Goal: Transaction & Acquisition: Book appointment/travel/reservation

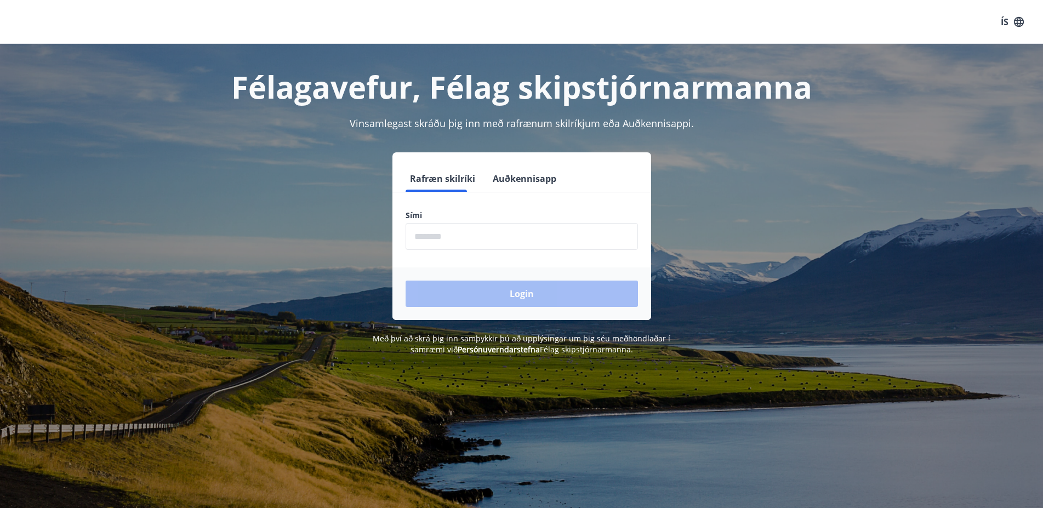
click at [435, 247] on input "phone" at bounding box center [522, 236] width 232 height 27
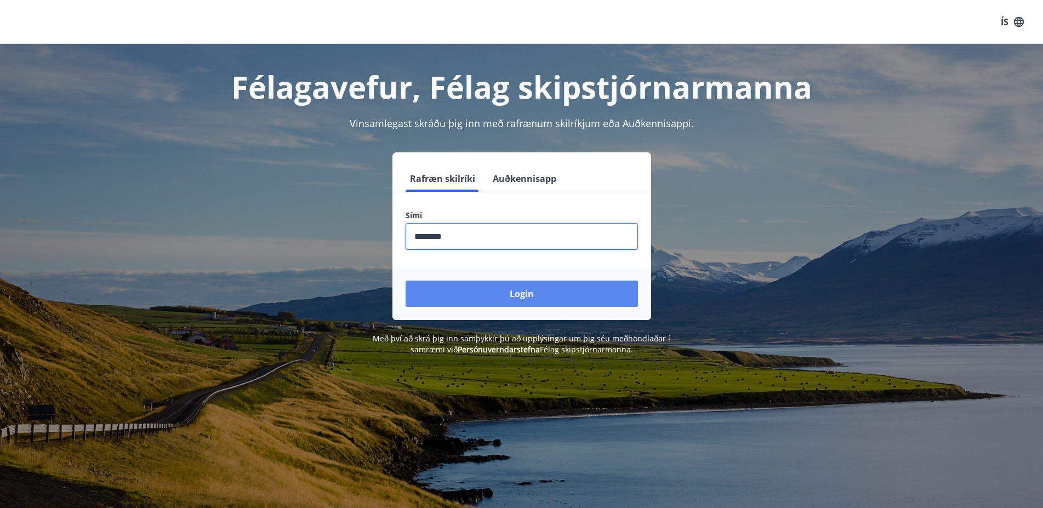
type input "********"
click at [519, 295] on button "Login" at bounding box center [522, 294] width 232 height 26
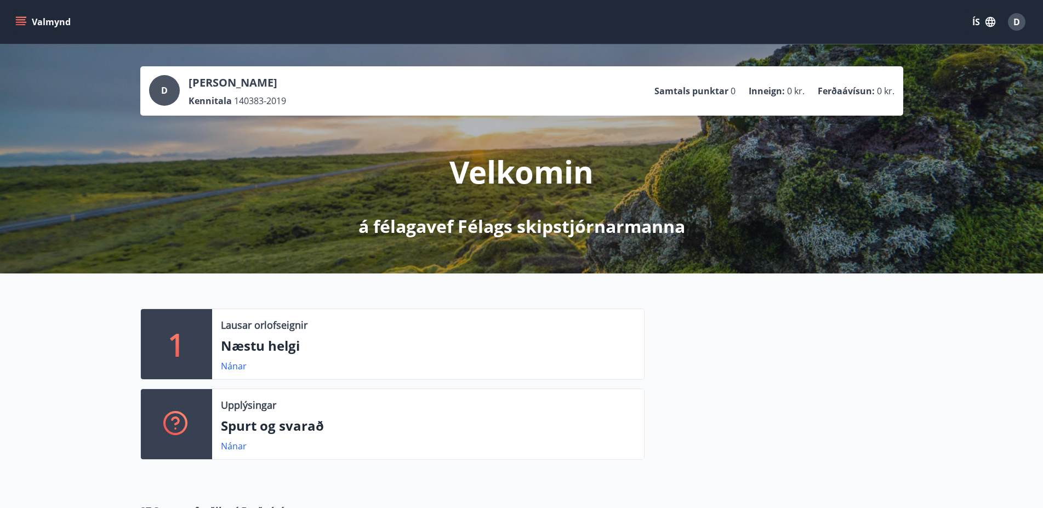
click at [49, 24] on button "Valmynd" at bounding box center [44, 22] width 62 height 20
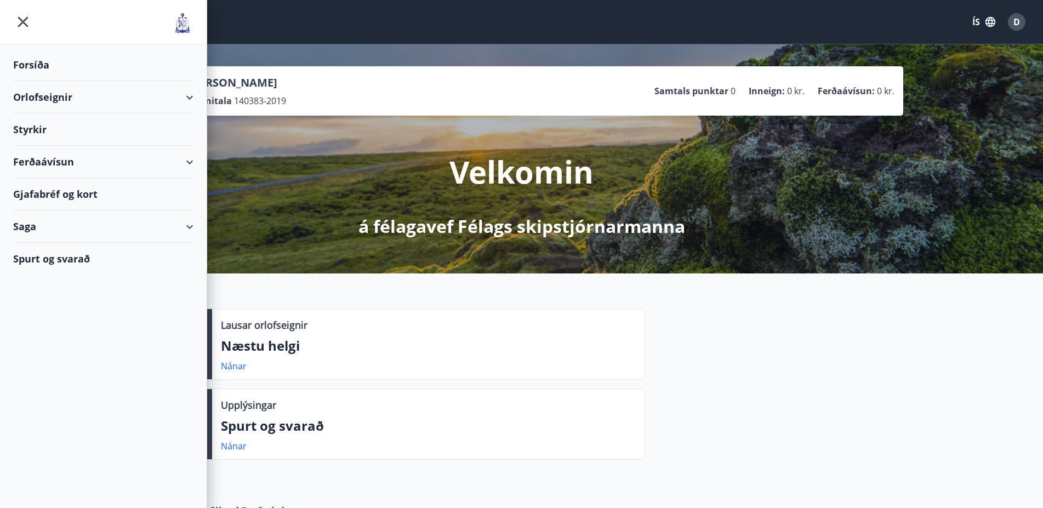
click at [92, 100] on div "Orlofseignir" at bounding box center [103, 97] width 180 height 32
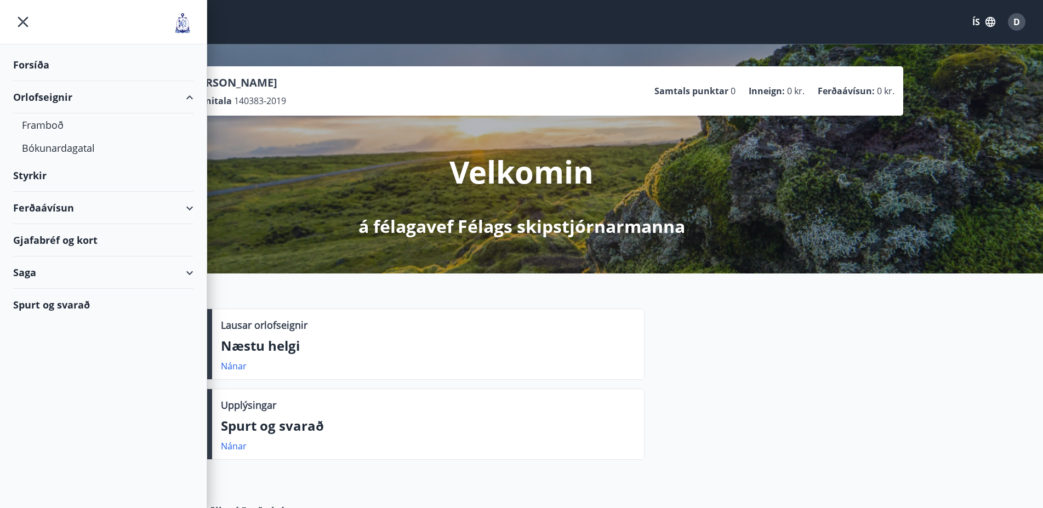
click at [93, 100] on div "Orlofseignir" at bounding box center [103, 97] width 180 height 32
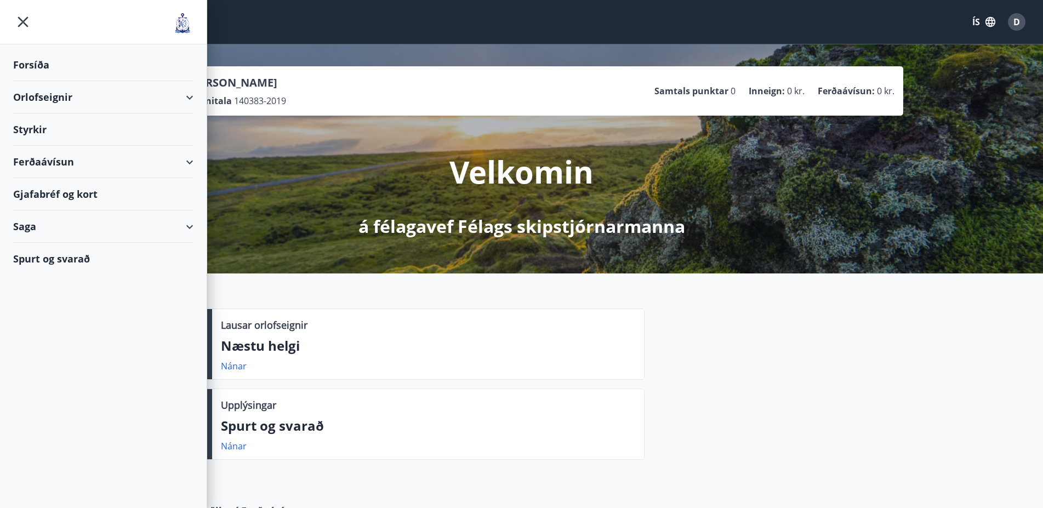
click at [93, 100] on div "Orlofseignir" at bounding box center [103, 97] width 180 height 32
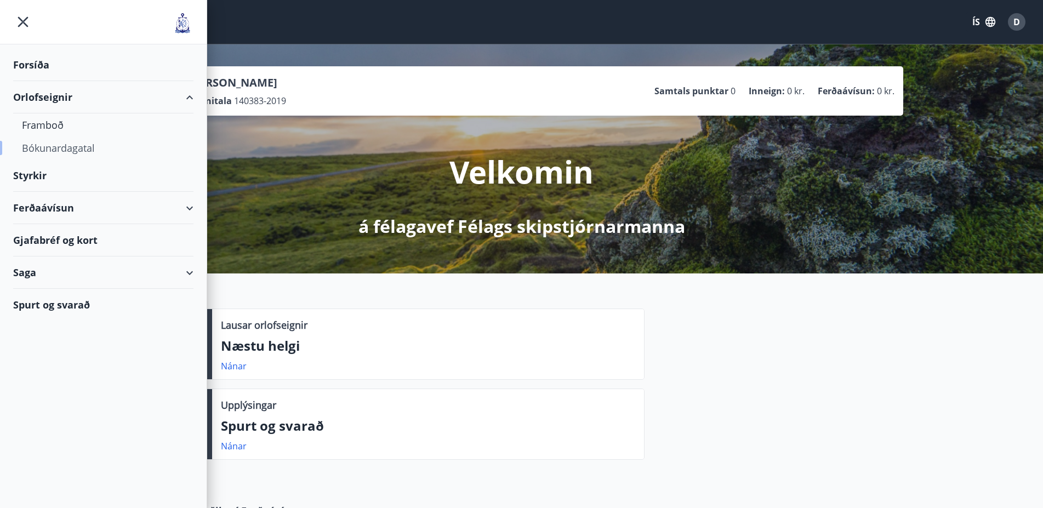
click at [82, 145] on div "Bókunardagatal" at bounding box center [103, 147] width 163 height 23
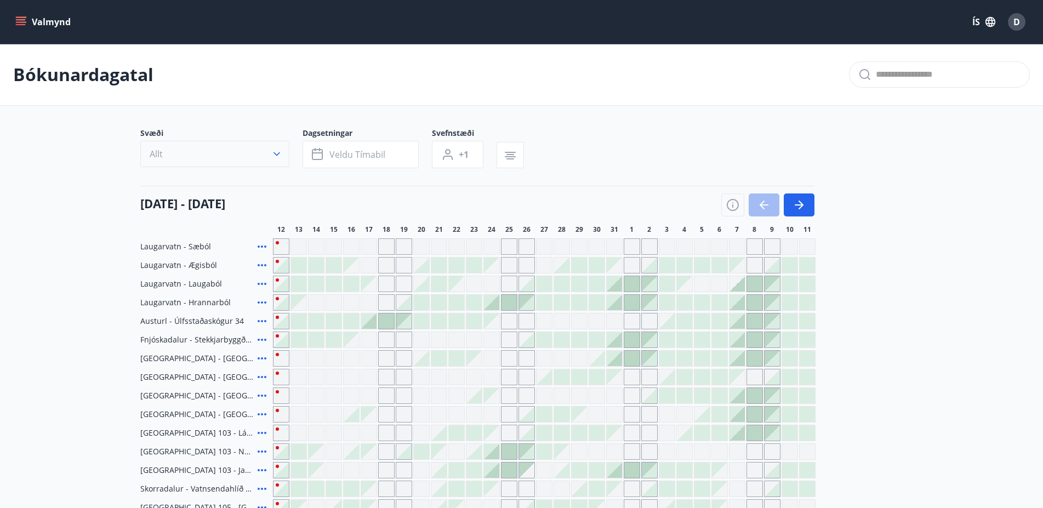
click at [207, 155] on button "Allt" at bounding box center [214, 154] width 149 height 26
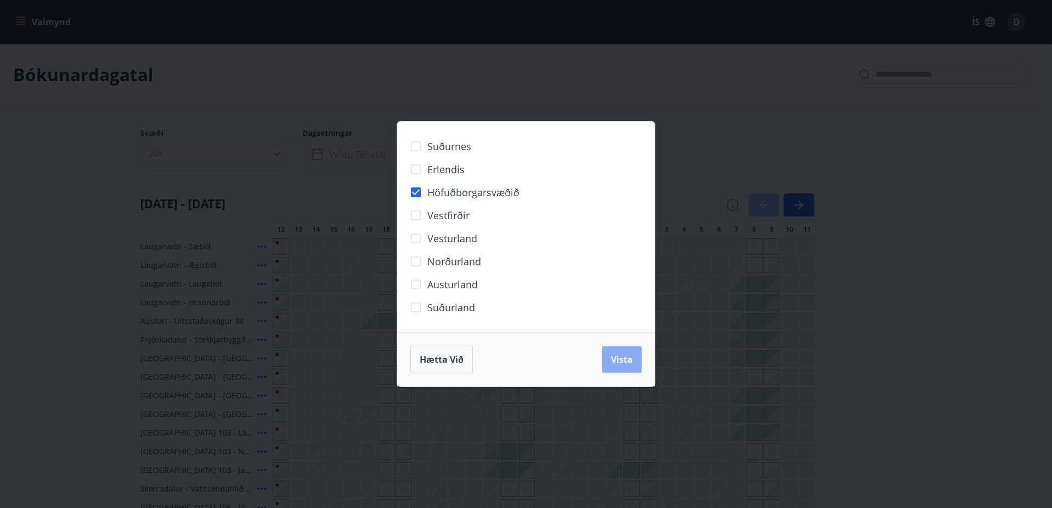
click at [627, 358] on span "Vista" at bounding box center [622, 359] width 22 height 12
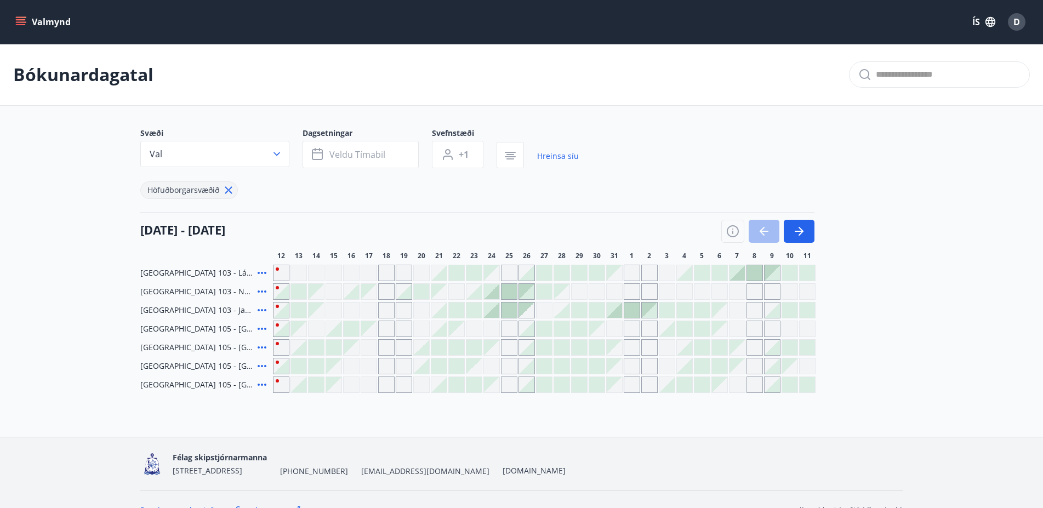
click at [263, 327] on icon at bounding box center [261, 328] width 13 height 13
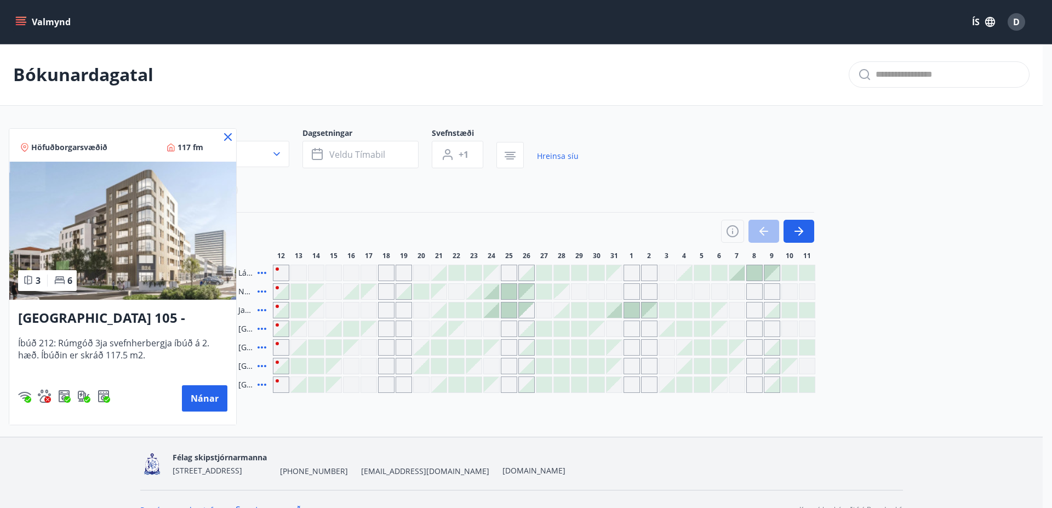
click at [895, 359] on div at bounding box center [526, 254] width 1052 height 508
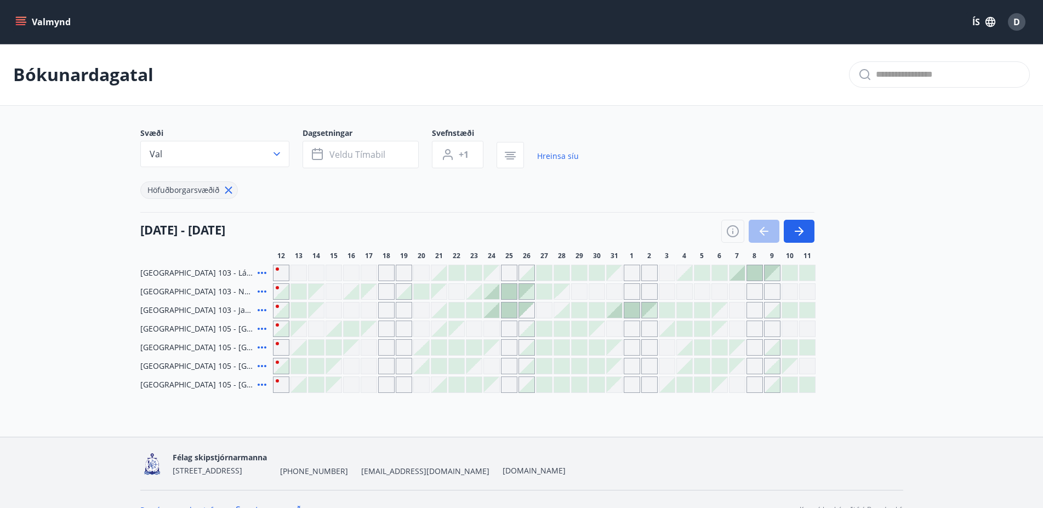
click at [973, 159] on main "Bókunardagatal Svæði Val Dagsetningar Veldu tímabil Svefnstæði +1 Hreinsa síu H…" at bounding box center [521, 218] width 1043 height 349
click at [260, 347] on icon at bounding box center [261, 347] width 13 height 13
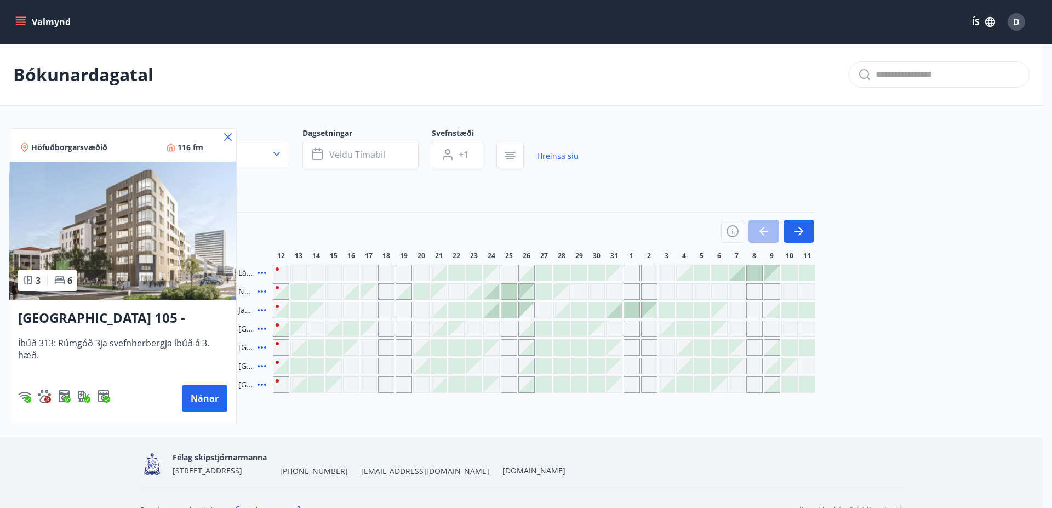
click at [931, 300] on div at bounding box center [526, 254] width 1052 height 508
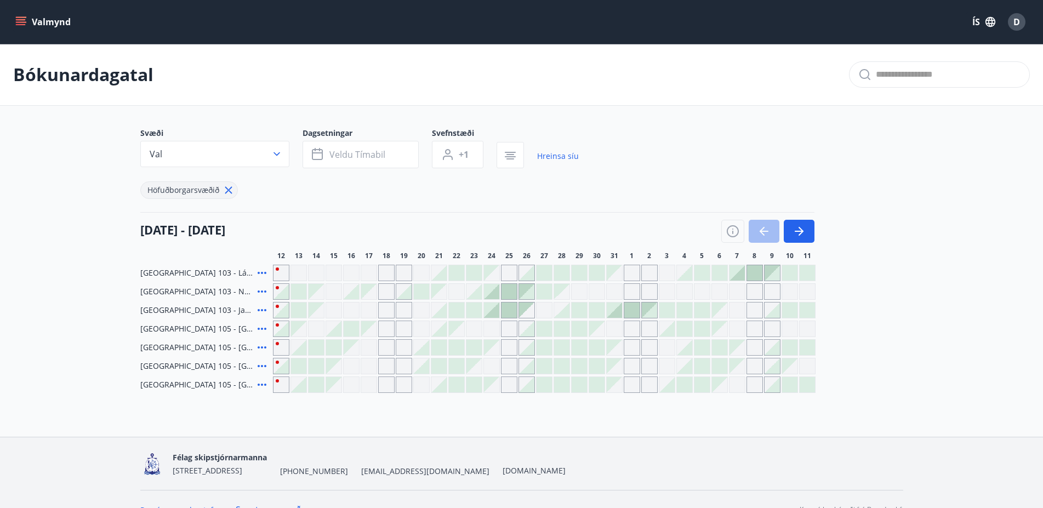
click at [260, 330] on icon at bounding box center [261, 328] width 13 height 13
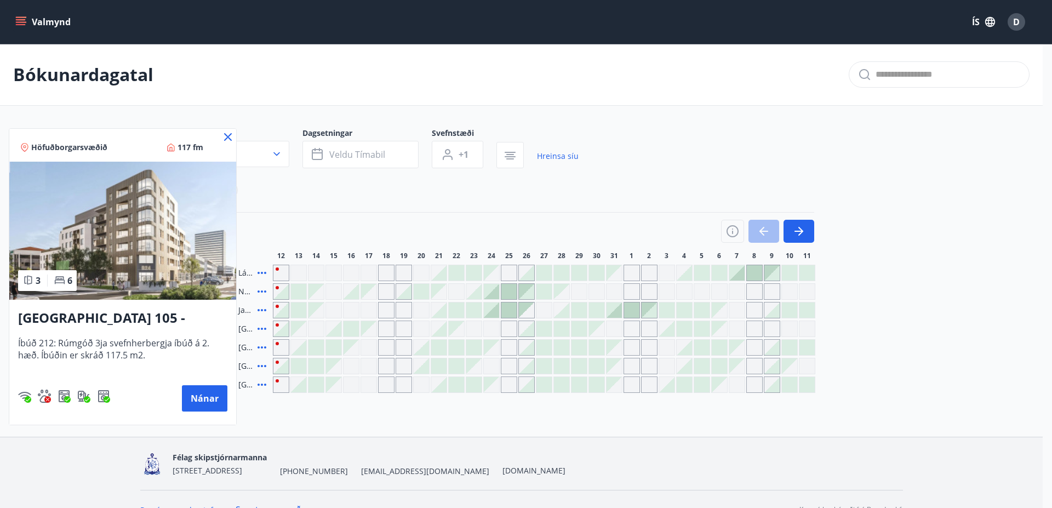
click at [906, 311] on div at bounding box center [526, 254] width 1052 height 508
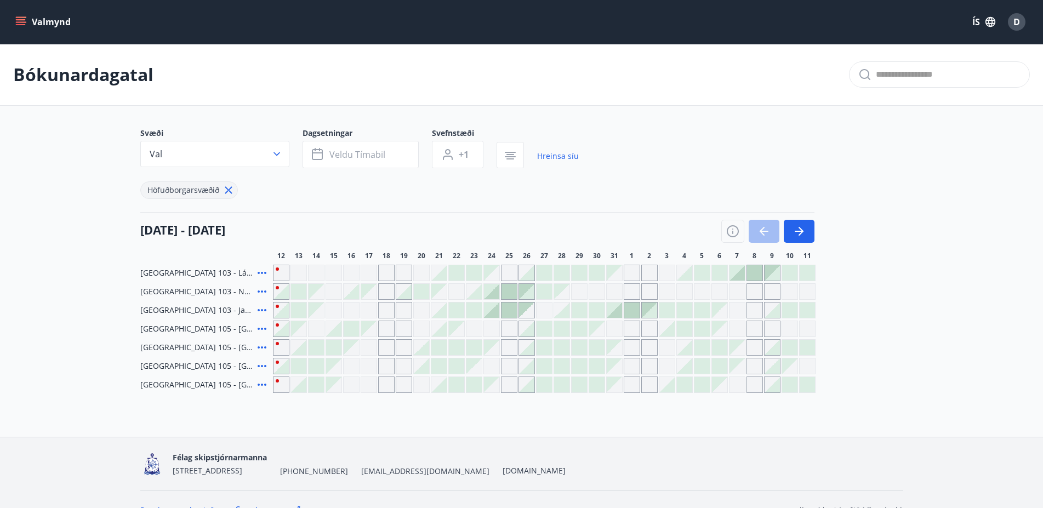
click at [260, 368] on icon at bounding box center [261, 365] width 13 height 13
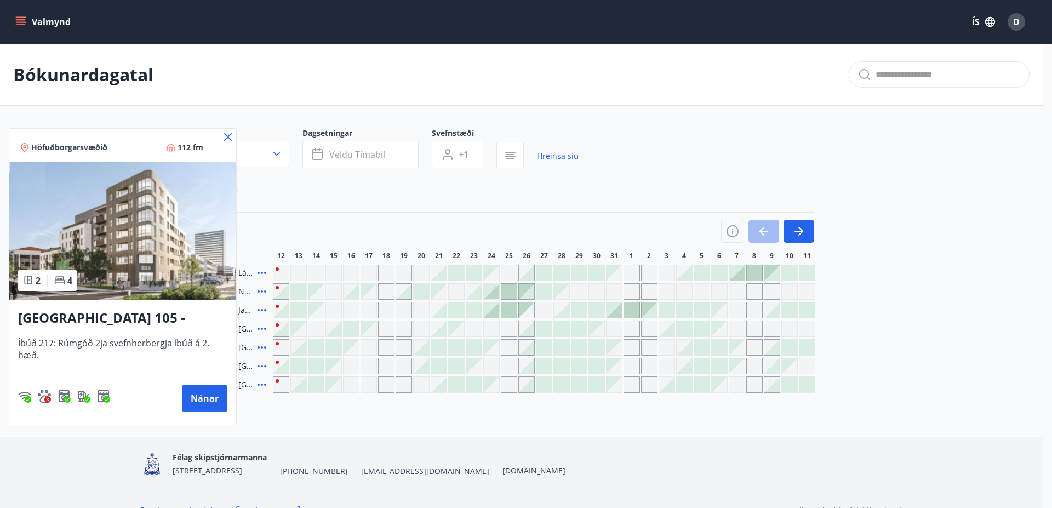
click at [929, 369] on div at bounding box center [526, 254] width 1052 height 508
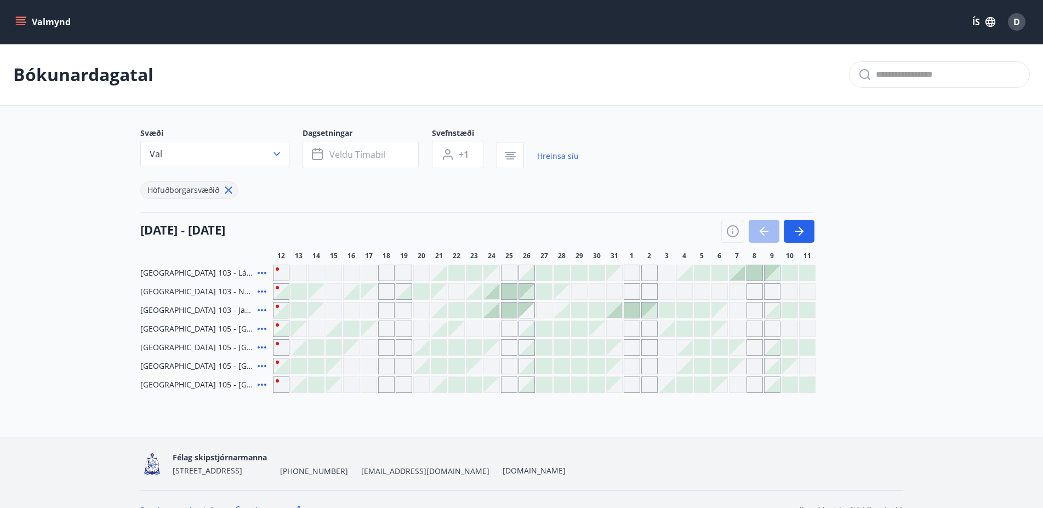
click at [259, 387] on icon at bounding box center [261, 384] width 13 height 13
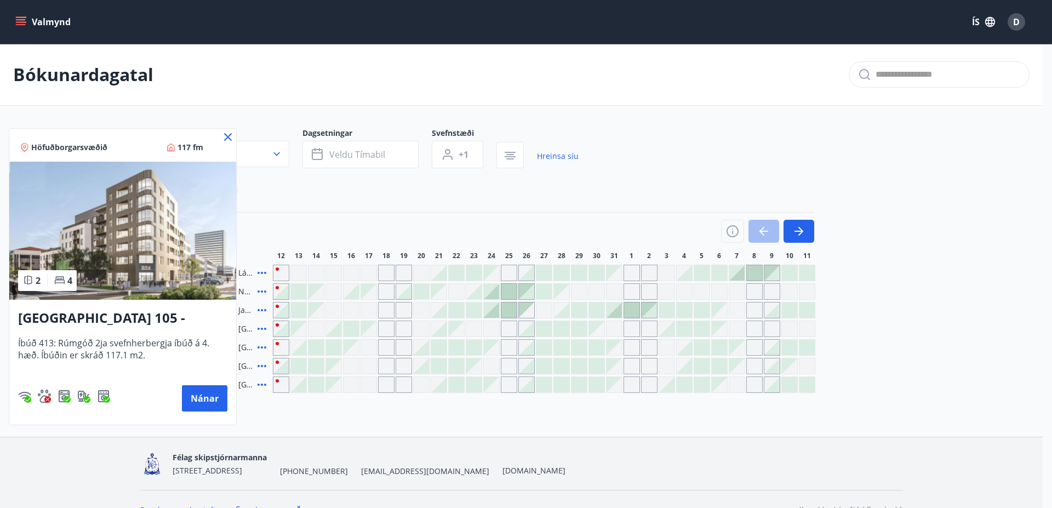
click at [945, 365] on div at bounding box center [526, 254] width 1052 height 508
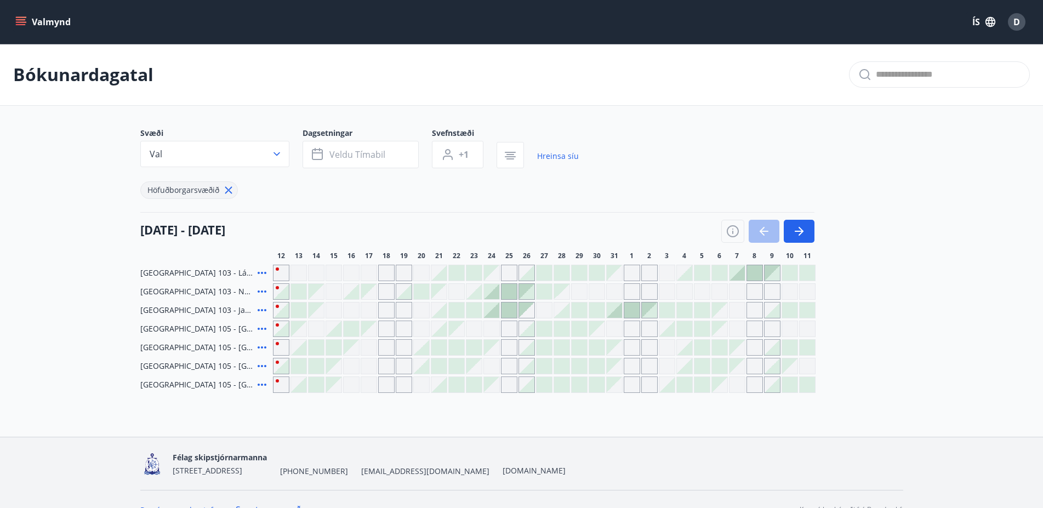
click at [740, 330] on div "Gráir dagar eru ekki bókanlegir" at bounding box center [737, 329] width 16 height 16
click at [926, 352] on main "Bókunardagatal Svæði Val Dagsetningar Veldu tímabil Svefnstæði +1 Hreinsa síu H…" at bounding box center [521, 218] width 1043 height 349
click at [748, 328] on div "Gráir dagar eru ekki bókanlegir" at bounding box center [754, 329] width 16 height 16
click at [773, 329] on div "Gráir dagar eru ekki bókanlegir" at bounding box center [772, 329] width 16 height 16
click at [785, 331] on div "Gráir dagar eru ekki bókanlegir" at bounding box center [789, 329] width 16 height 16
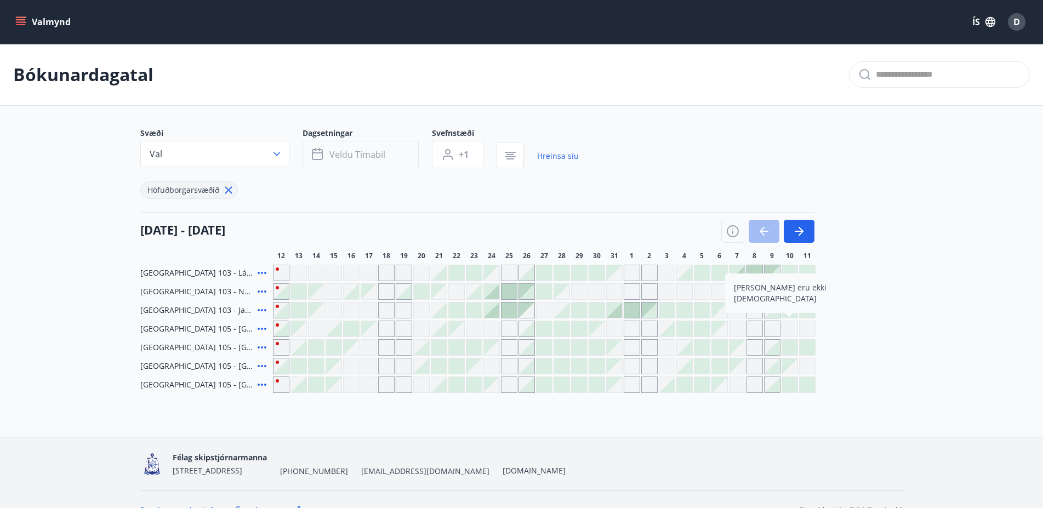
click at [353, 156] on span "Veldu tímabil" at bounding box center [357, 155] width 56 height 12
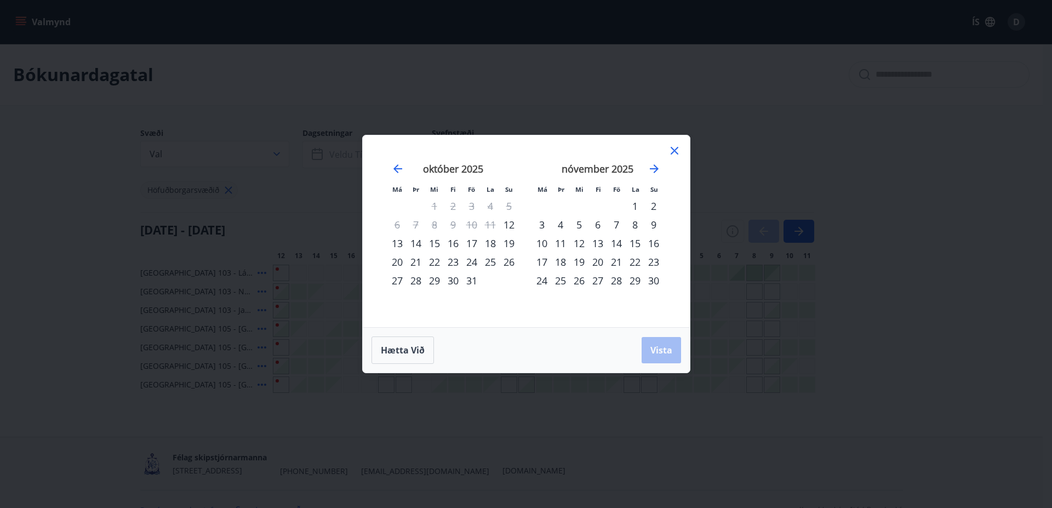
click at [617, 226] on div "7" at bounding box center [616, 224] width 19 height 19
click at [653, 224] on div "9" at bounding box center [653, 224] width 19 height 19
click at [663, 352] on span "Vista" at bounding box center [661, 350] width 22 height 12
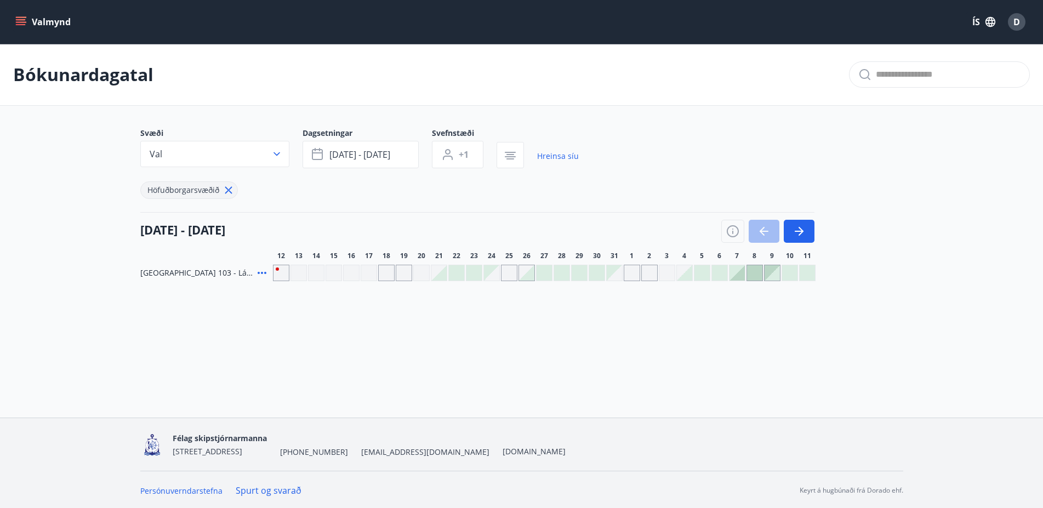
click at [261, 274] on icon at bounding box center [261, 272] width 13 height 13
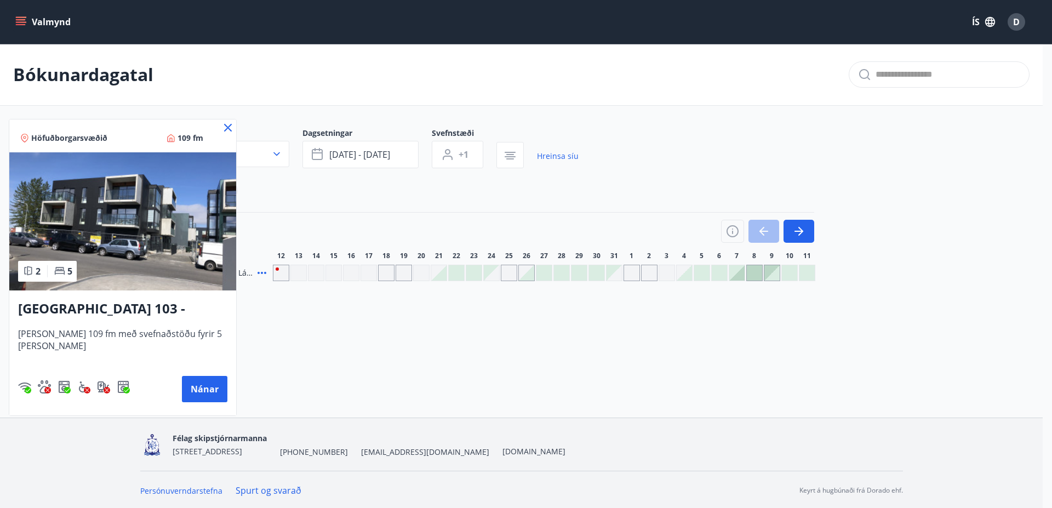
click at [224, 127] on icon at bounding box center [228, 128] width 8 height 8
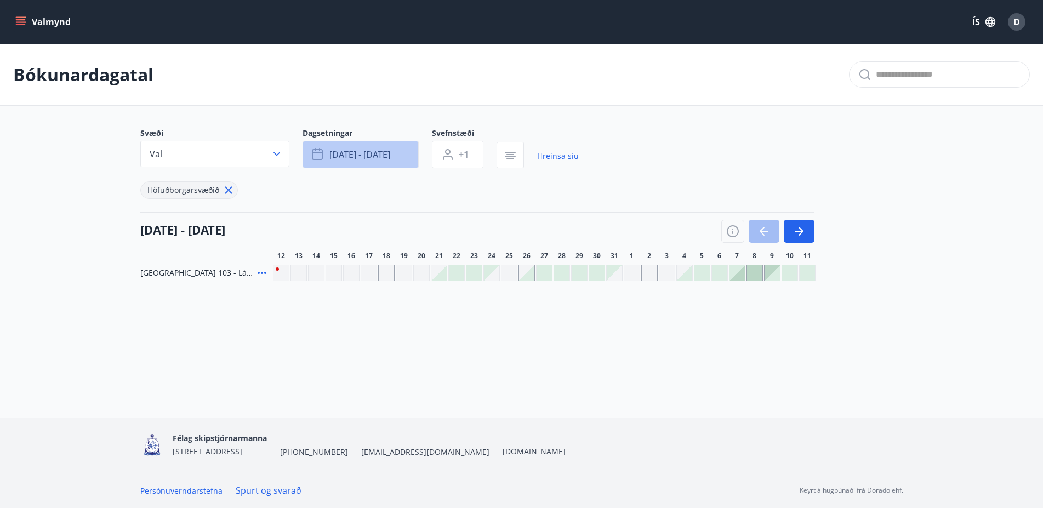
click at [388, 152] on span "[DATE] - [DATE]" at bounding box center [359, 155] width 61 height 12
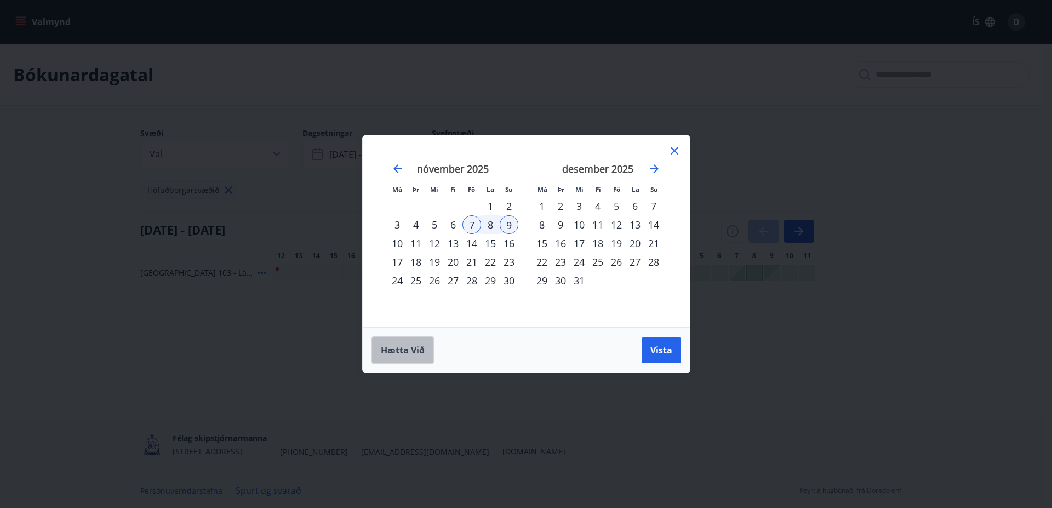
click at [402, 351] on span "Hætta við" at bounding box center [403, 350] width 44 height 12
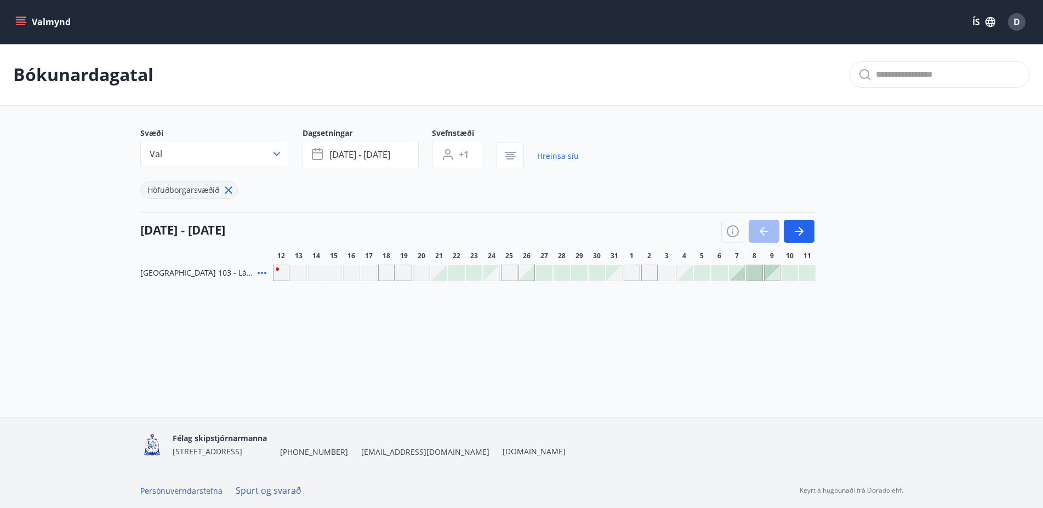
click at [225, 191] on icon at bounding box center [228, 190] width 12 height 12
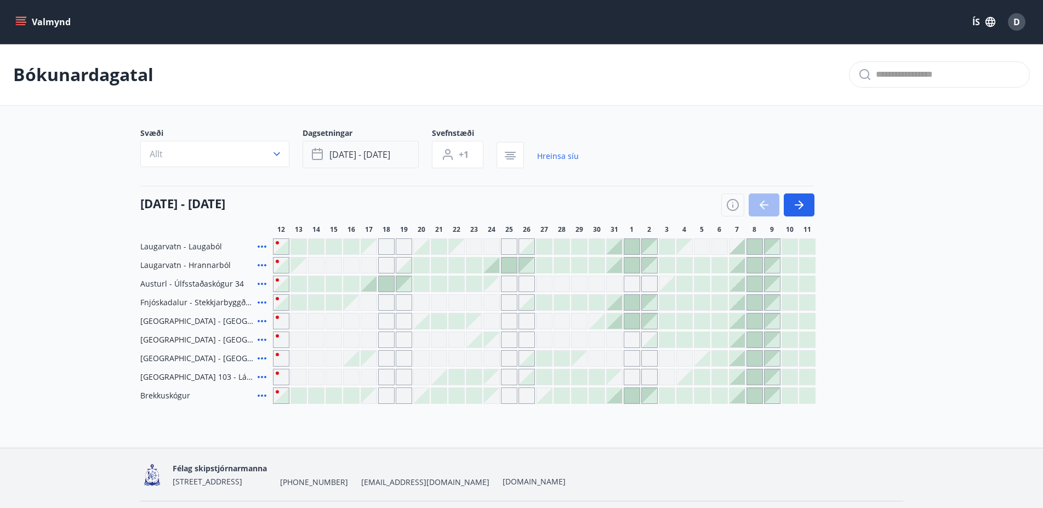
click at [375, 158] on span "[DATE] - [DATE]" at bounding box center [359, 155] width 61 height 12
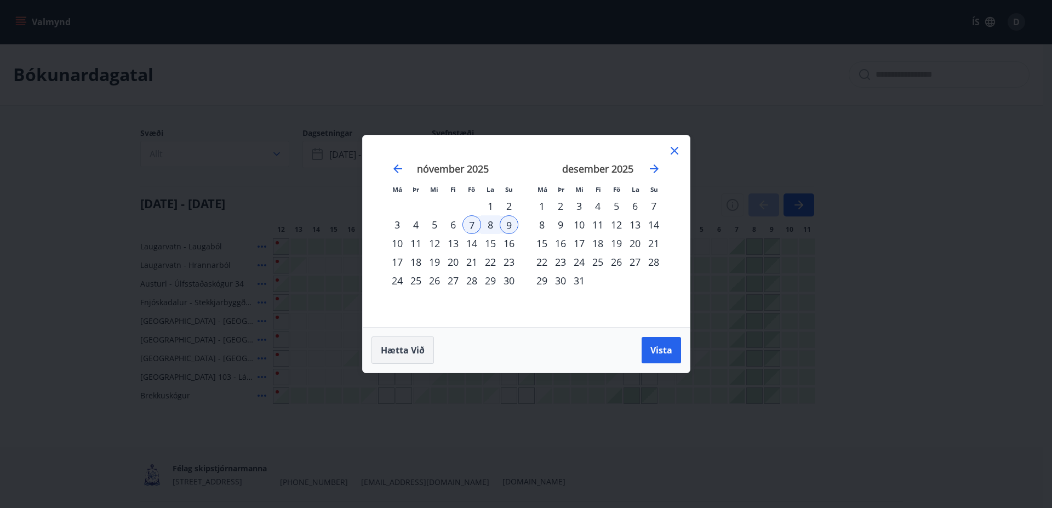
click at [404, 355] on span "Hætta við" at bounding box center [403, 350] width 44 height 12
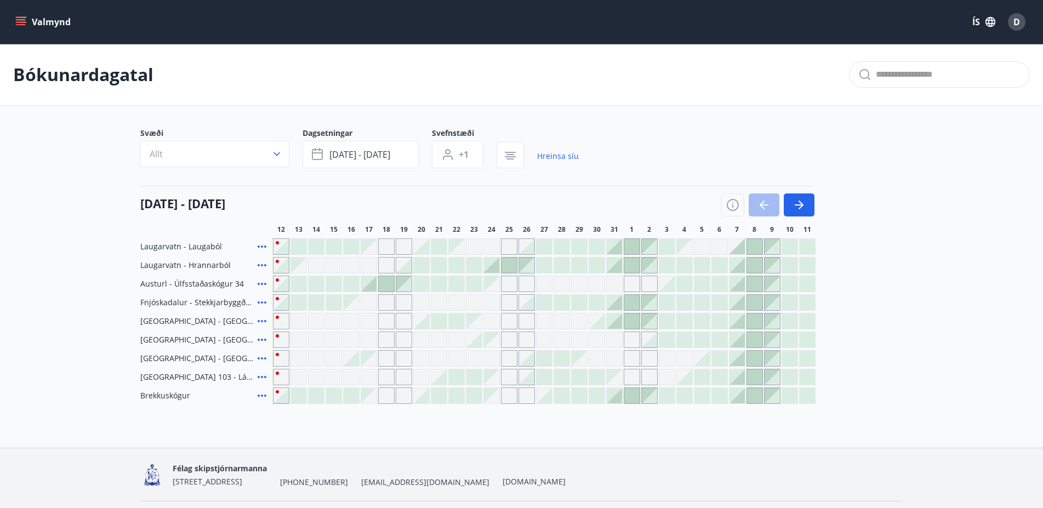
click at [56, 18] on button "Valmynd" at bounding box center [44, 22] width 62 height 20
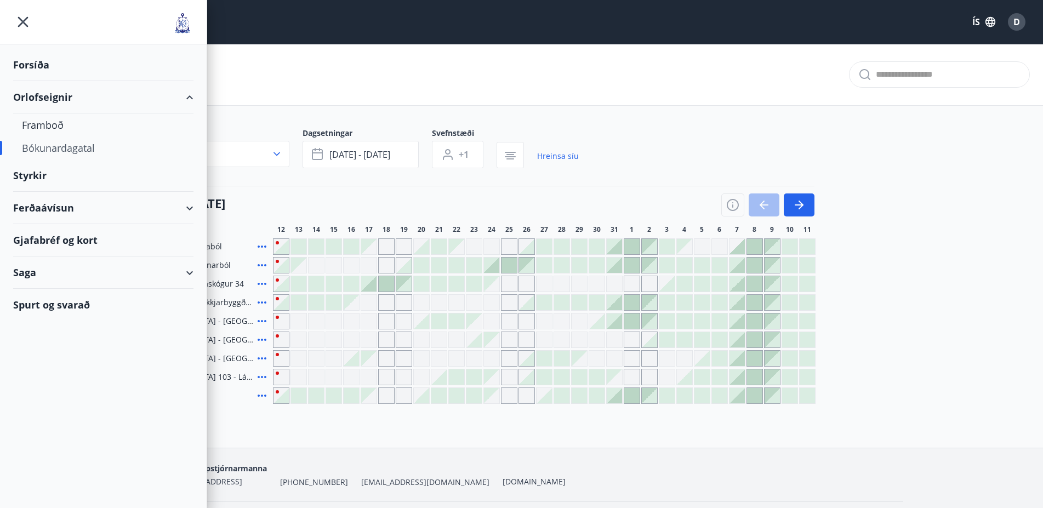
click at [76, 147] on div "Bókunardagatal" at bounding box center [103, 147] width 163 height 23
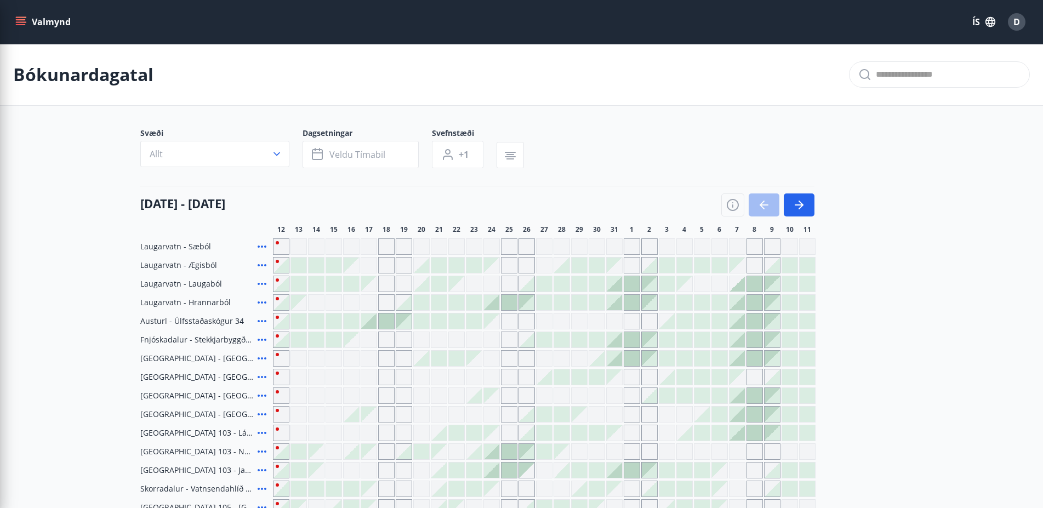
click at [657, 130] on div "Svæði Allt Dagsetningar Veldu tímabil Svefnstæði +1" at bounding box center [521, 150] width 763 height 45
click at [259, 154] on button "Allt" at bounding box center [214, 154] width 149 height 26
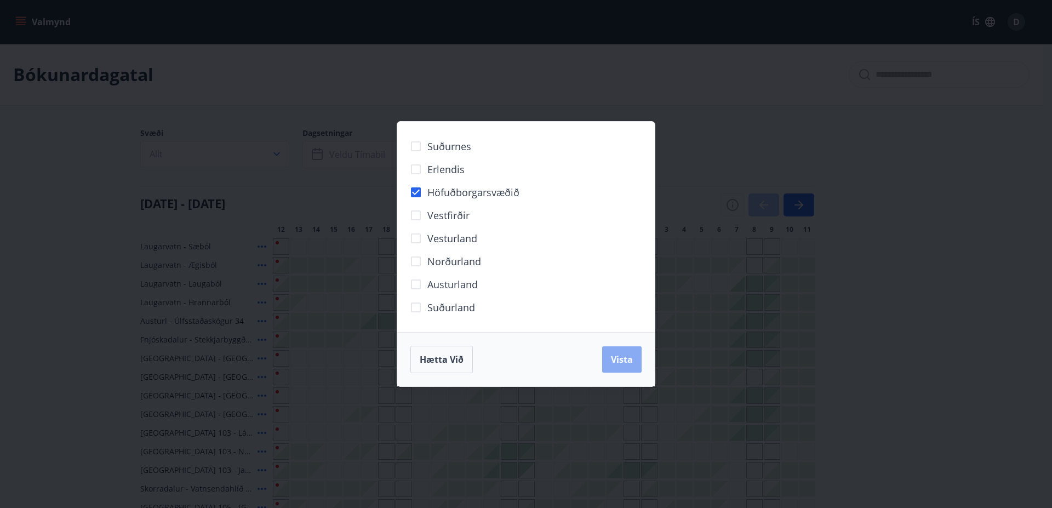
click at [626, 368] on button "Vista" at bounding box center [621, 359] width 39 height 26
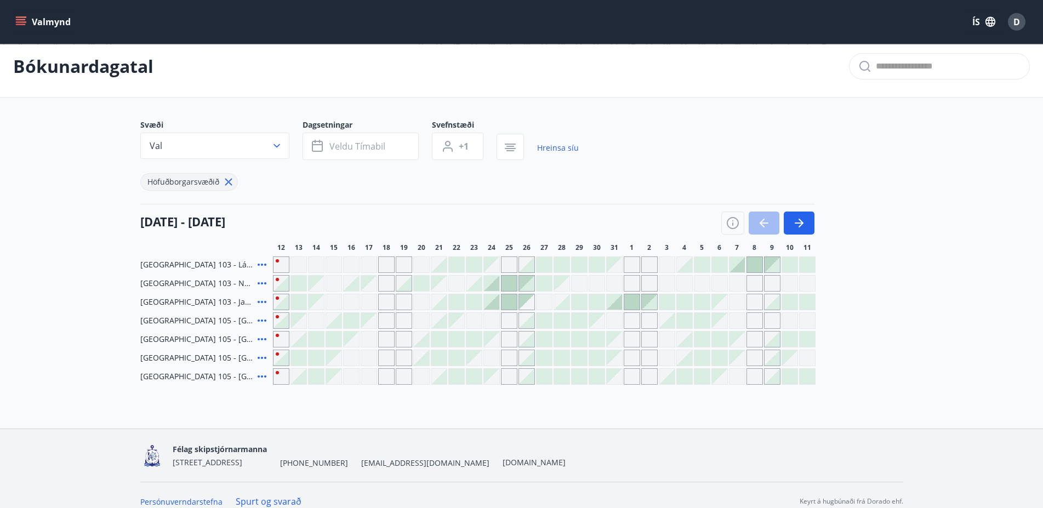
scroll to position [21, 0]
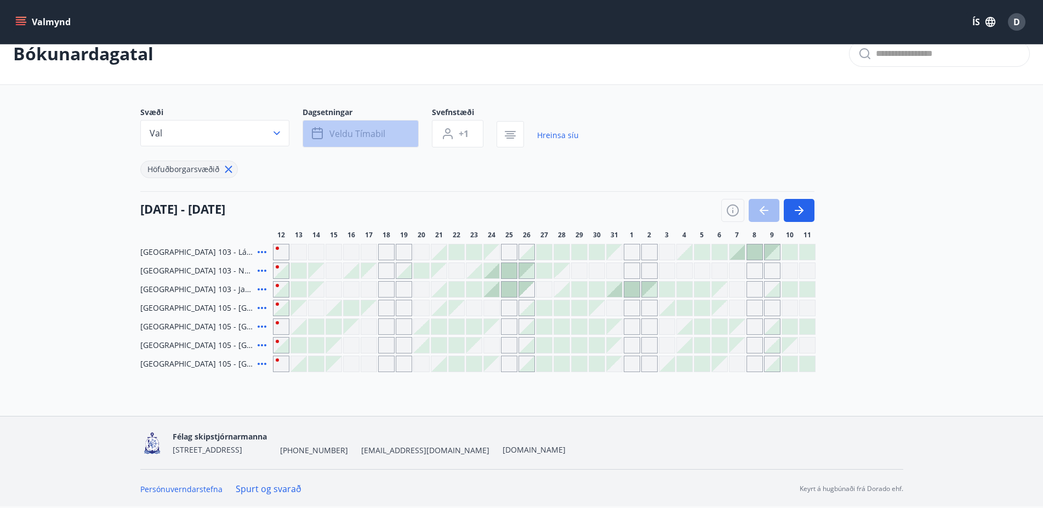
click at [361, 126] on button "Veldu tímabil" at bounding box center [360, 133] width 116 height 27
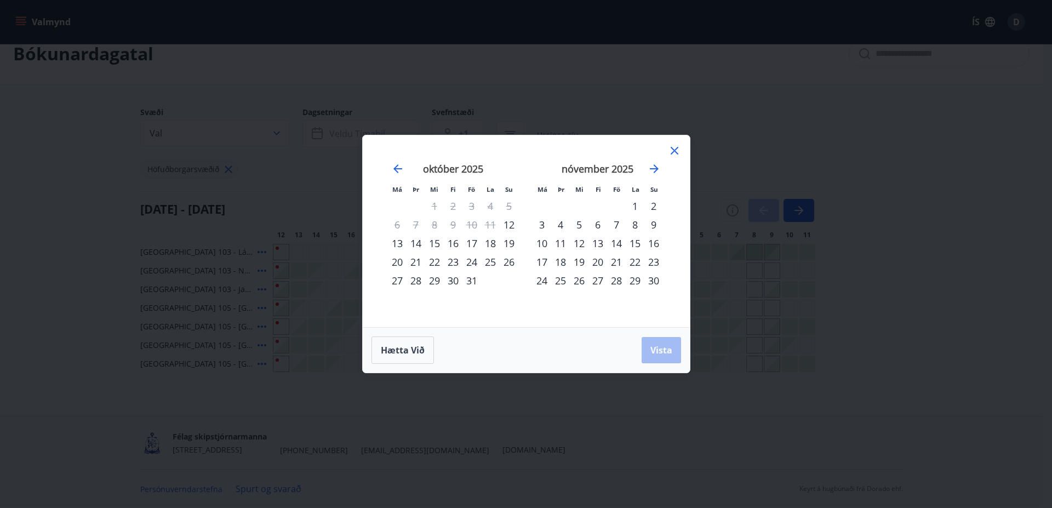
click at [617, 224] on div "7" at bounding box center [616, 224] width 19 height 19
click at [656, 223] on div "9" at bounding box center [653, 224] width 19 height 19
click at [668, 358] on button "Vista" at bounding box center [661, 350] width 39 height 26
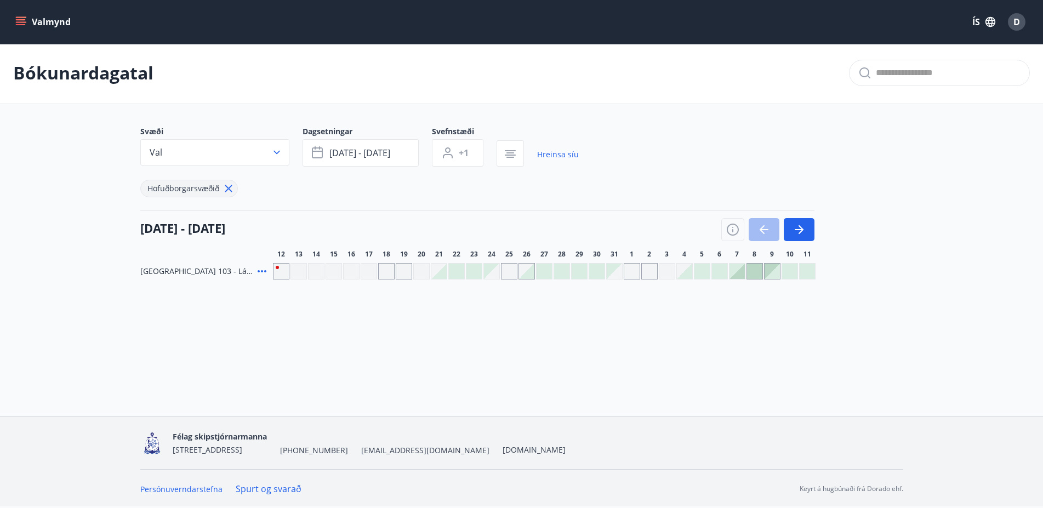
scroll to position [2, 0]
click at [742, 272] on div at bounding box center [736, 271] width 15 height 15
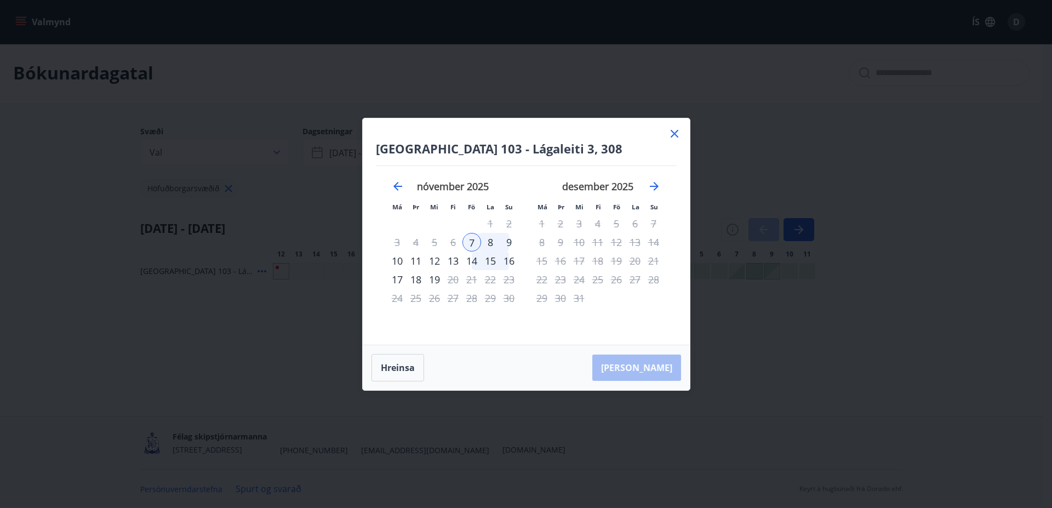
click at [508, 242] on div "9" at bounding box center [509, 242] width 19 height 19
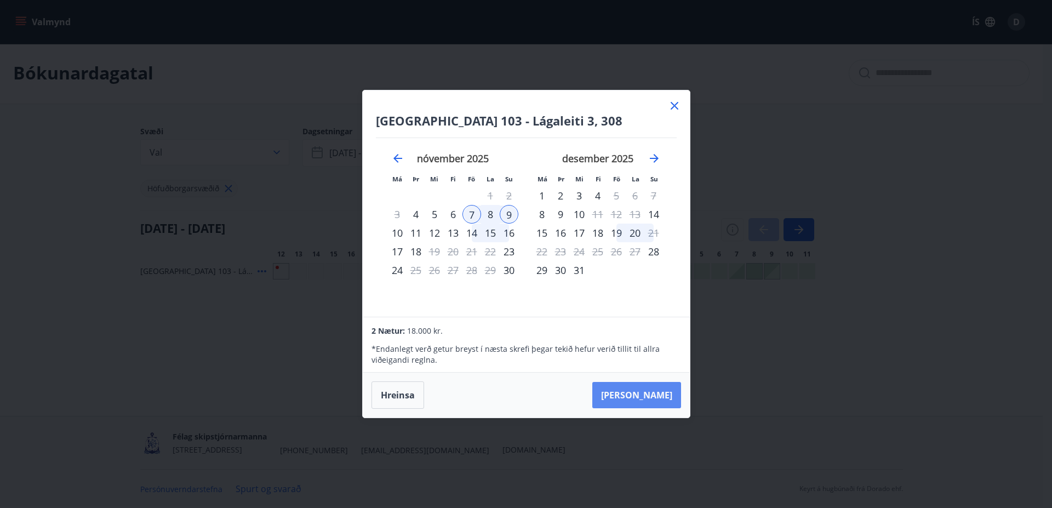
click at [659, 398] on button "[PERSON_NAME]" at bounding box center [636, 395] width 89 height 26
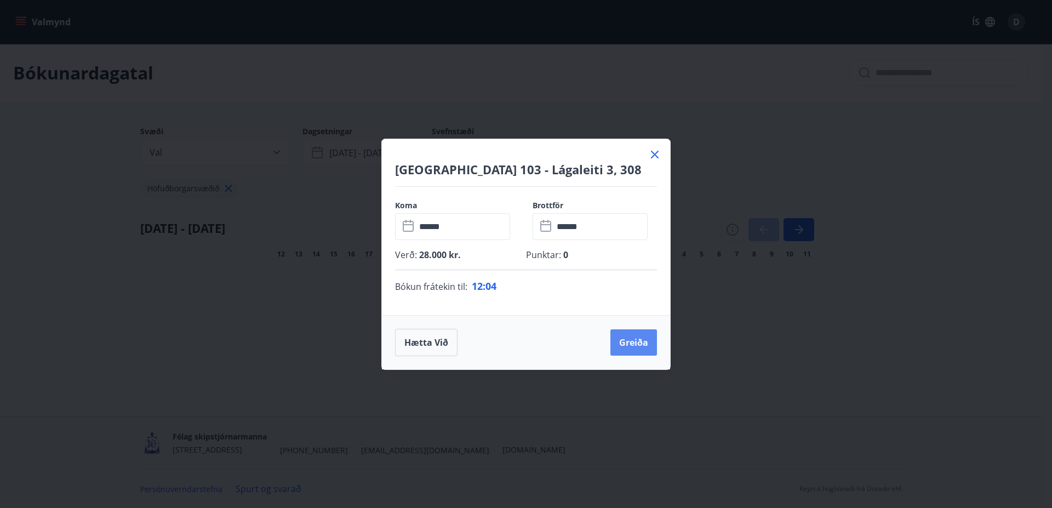
click at [632, 345] on button "Greiða" at bounding box center [633, 342] width 47 height 26
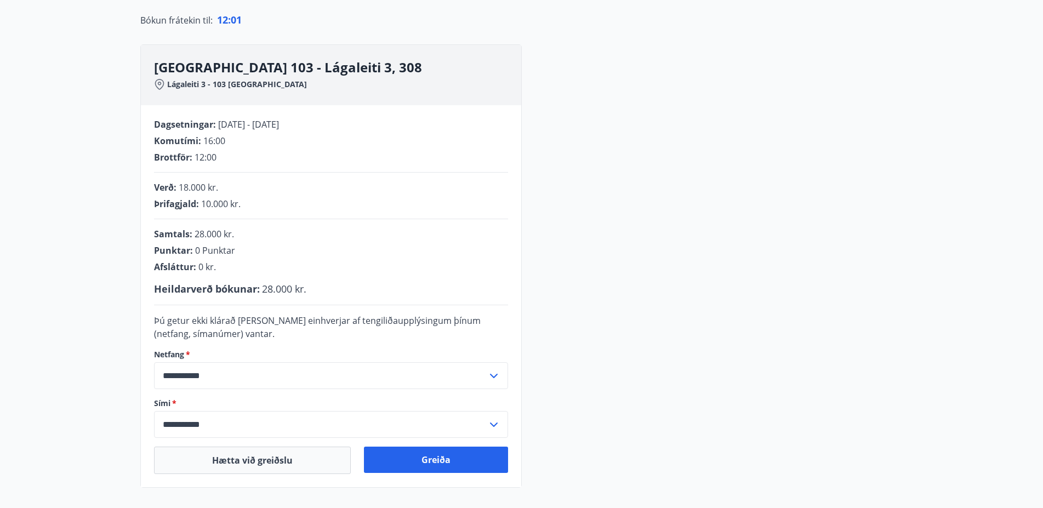
scroll to position [233, 0]
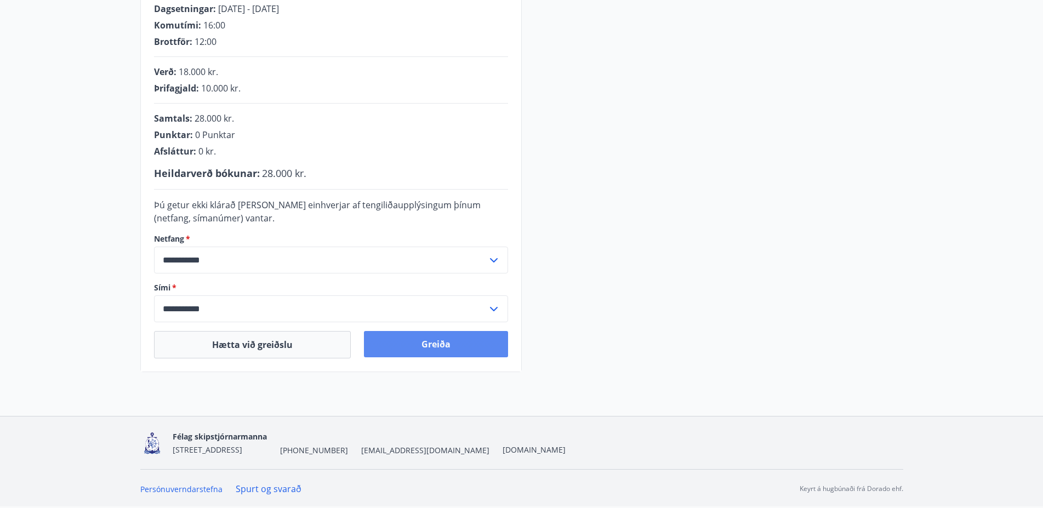
click at [459, 347] on button "Greiða" at bounding box center [436, 344] width 144 height 26
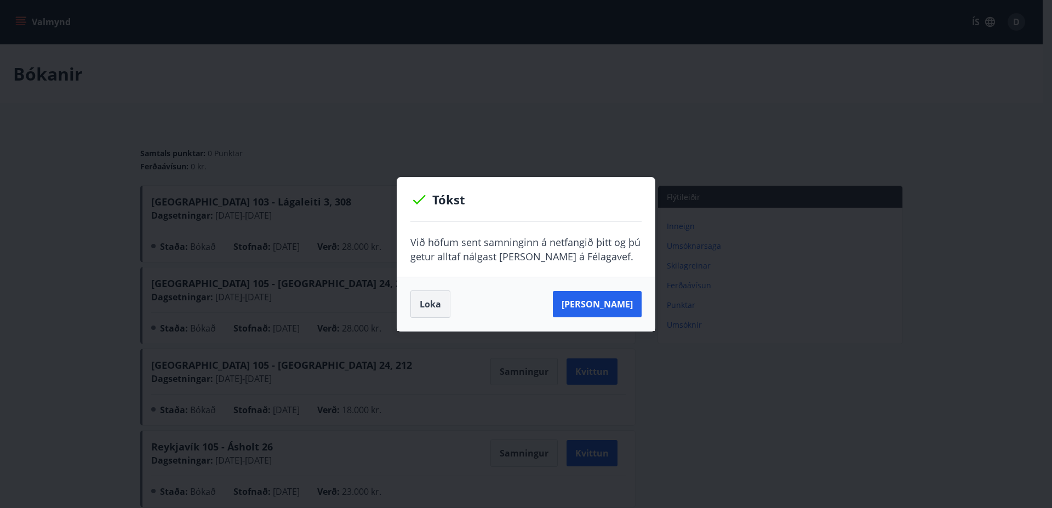
click at [426, 306] on button "Loka" at bounding box center [430, 303] width 40 height 27
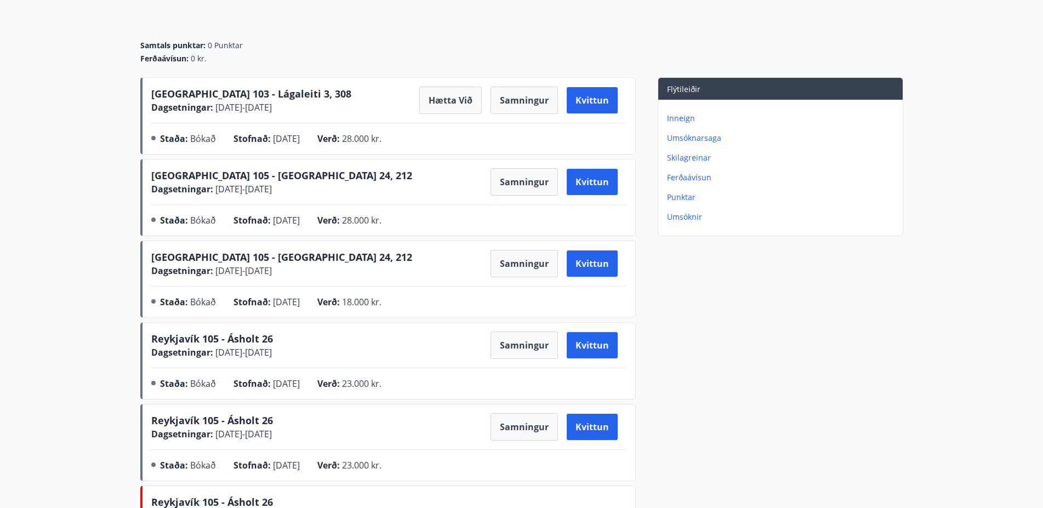
scroll to position [56, 0]
